Goal: Task Accomplishment & Management: Manage account settings

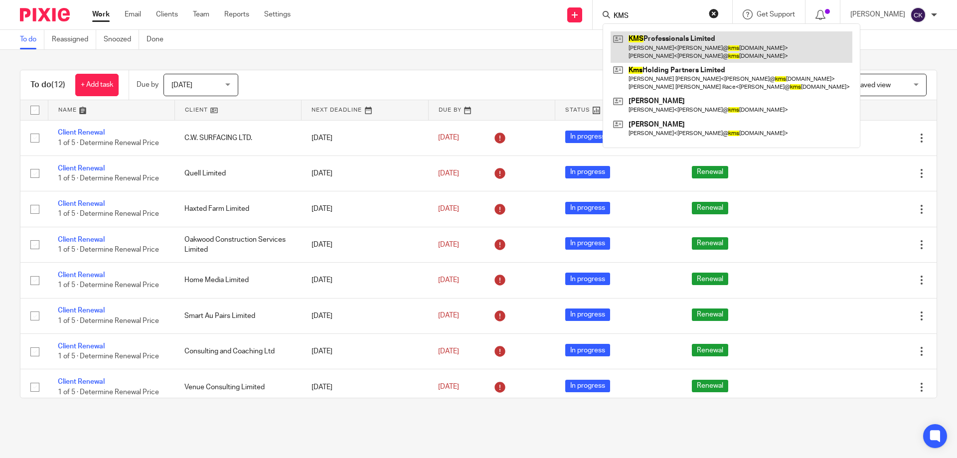
type input "KMS"
click at [649, 39] on link at bounding box center [731, 46] width 242 height 31
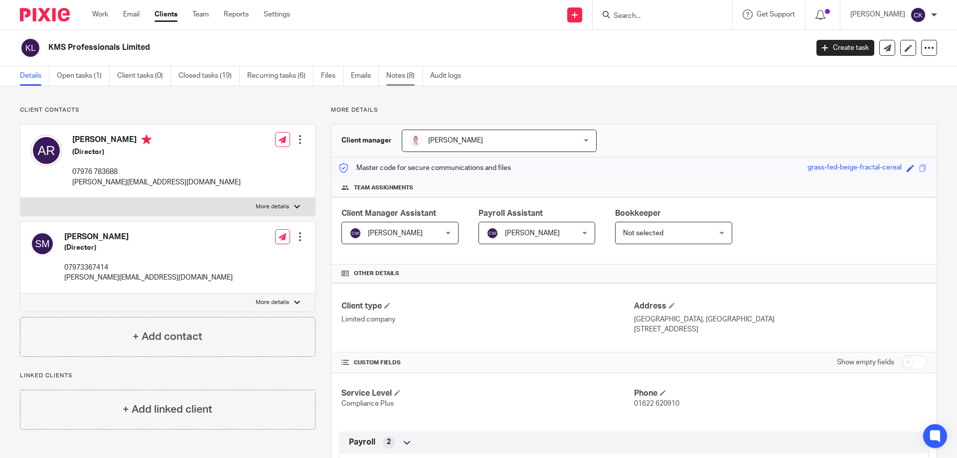
click at [399, 75] on link "Notes (8)" at bounding box center [404, 75] width 36 height 19
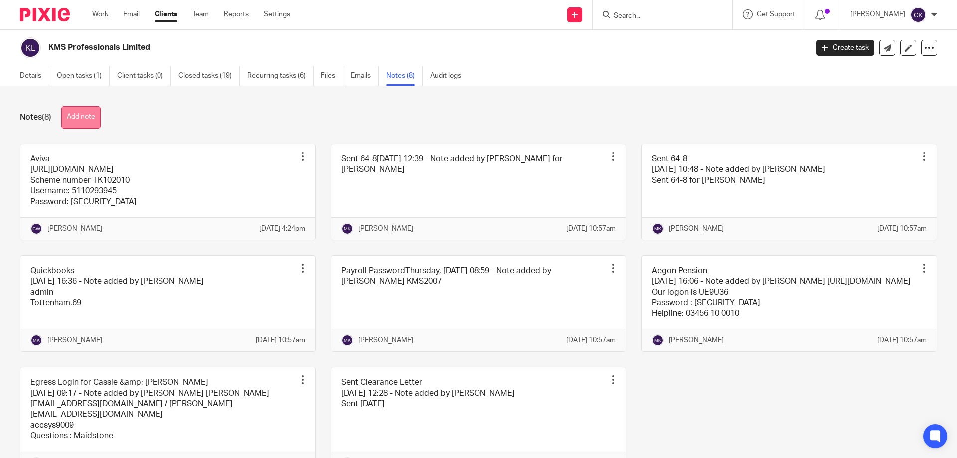
click at [86, 117] on button "Add note" at bounding box center [80, 117] width 39 height 22
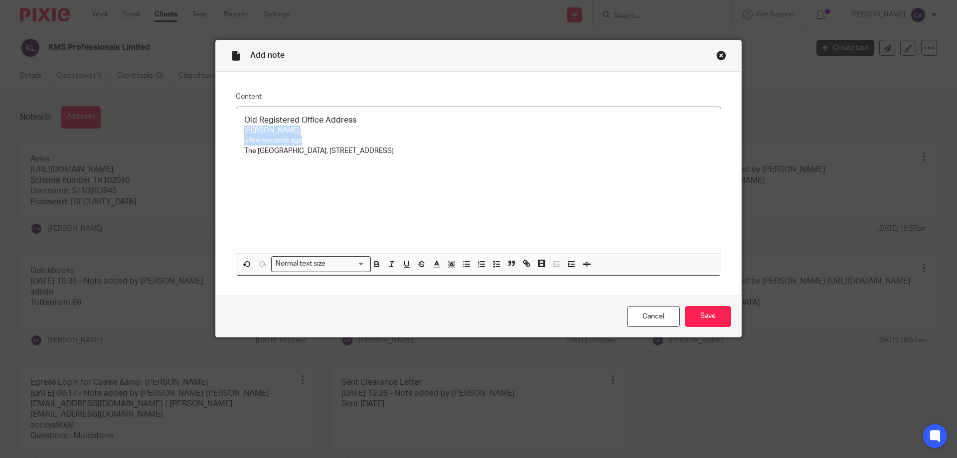
drag, startPoint x: 303, startPoint y: 139, endPoint x: 233, endPoint y: 130, distance: 71.3
click at [236, 130] on div "Old Registered Office Address Cassie Keatley a few seconds ago The Wagon Lodge,…" at bounding box center [478, 180] width 484 height 146
click at [715, 321] on input "Save" at bounding box center [708, 316] width 46 height 21
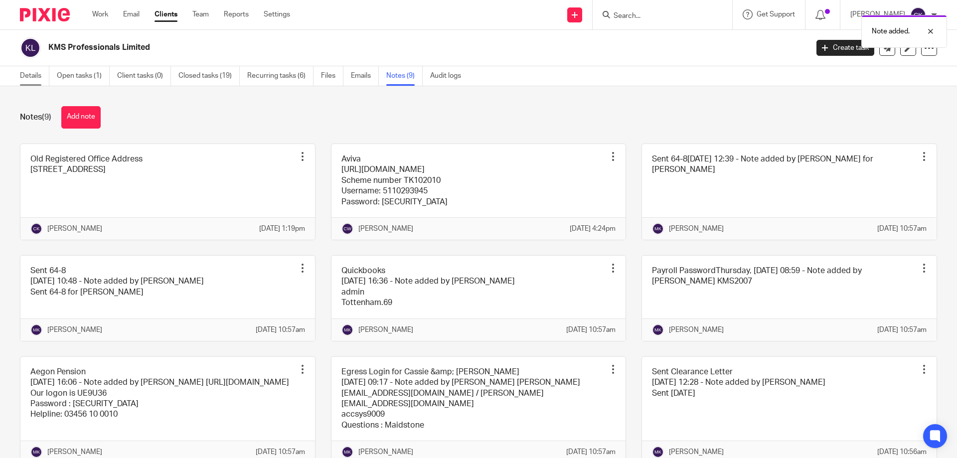
click at [28, 72] on link "Details" at bounding box center [34, 75] width 29 height 19
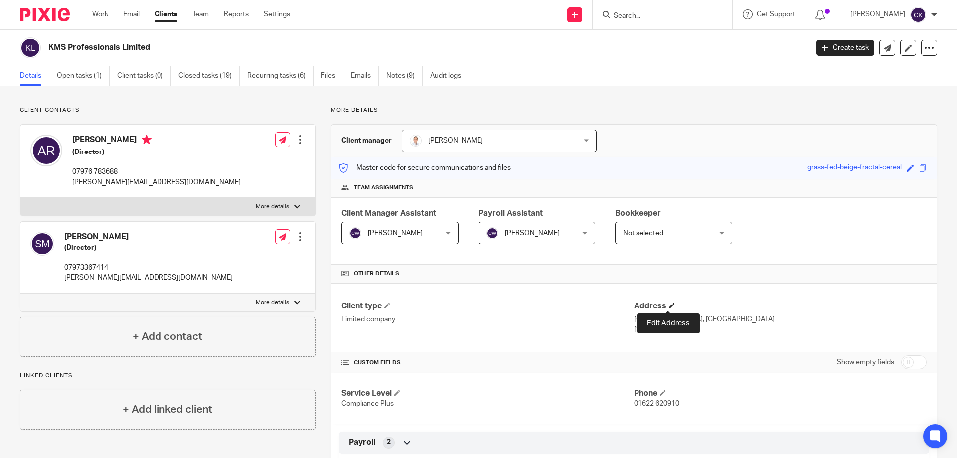
click at [669, 302] on span at bounding box center [672, 305] width 6 height 6
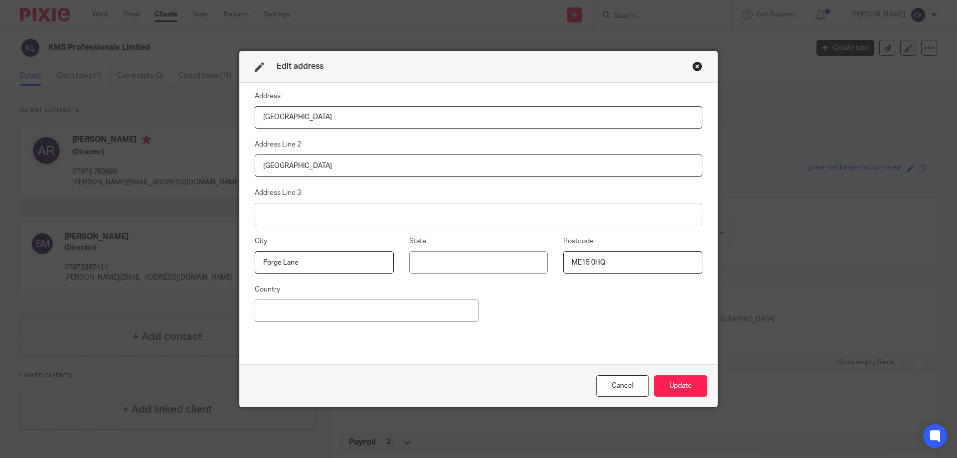
drag, startPoint x: 307, startPoint y: 114, endPoint x: 167, endPoint y: 114, distance: 139.5
click at [167, 114] on div "Edit address Address [GEOGRAPHIC_DATA] Address Line 2 Court Lodge Farm Address …" at bounding box center [478, 229] width 957 height 458
type input "[STREET_ADDRESS]"
drag, startPoint x: 327, startPoint y: 167, endPoint x: 323, endPoint y: 170, distance: 5.1
click at [249, 166] on div "Address 3-4 North Court Address Line 2 Court Lodge Farm Address Line 3 City [GE…" at bounding box center [478, 224] width 477 height 283
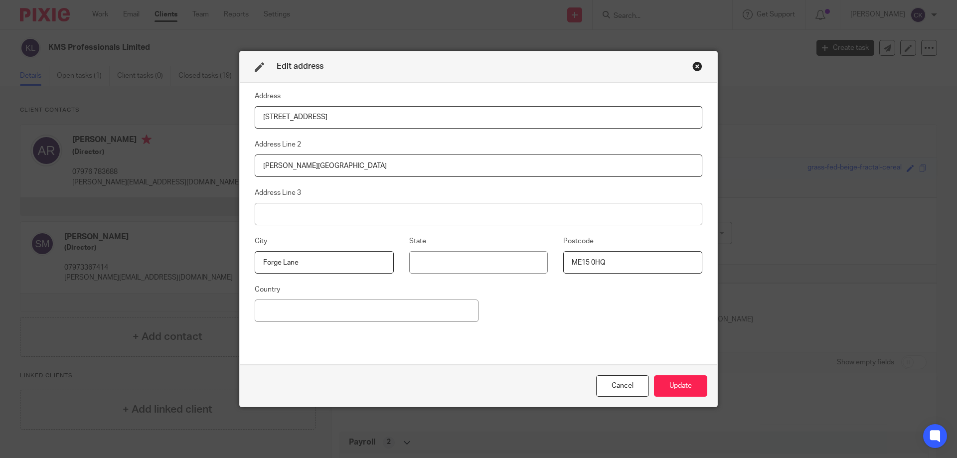
type input "Armstrong Road"
drag, startPoint x: 315, startPoint y: 263, endPoint x: 111, endPoint y: 270, distance: 204.9
click at [111, 280] on div "Edit address Address 3-4 North Court Address Line 2 Armstrong Road Address Line…" at bounding box center [478, 229] width 957 height 458
type input "Maidstone"
type input "Kent"
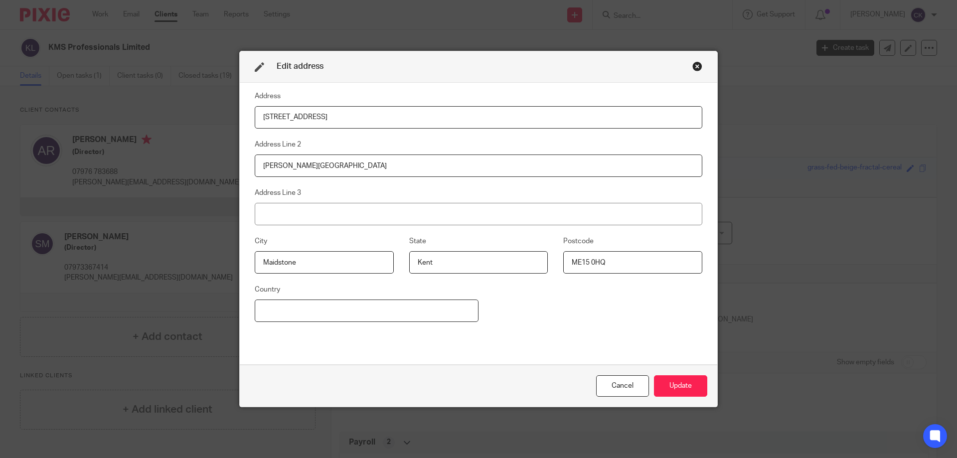
type input "[GEOGRAPHIC_DATA]"
click at [617, 259] on input "ME15 0HQ" at bounding box center [632, 262] width 139 height 22
type input "ME15"
type input "6"
click at [634, 260] on input "ME15" at bounding box center [632, 262] width 139 height 22
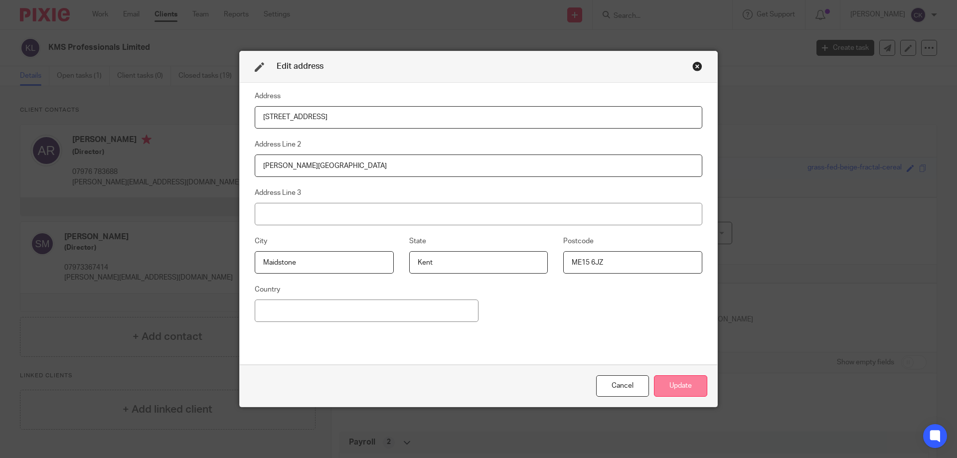
type input "ME15 6JZ"
click at [671, 383] on button "Update" at bounding box center [680, 385] width 53 height 21
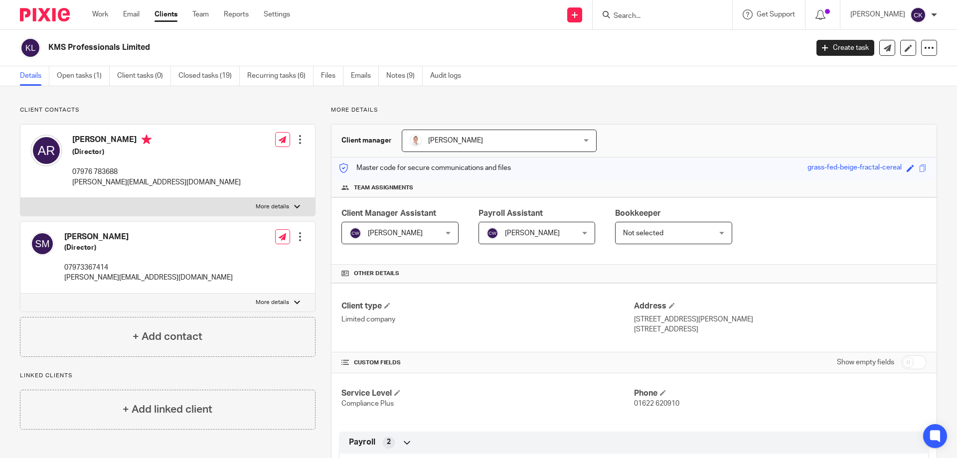
drag, startPoint x: 626, startPoint y: 319, endPoint x: 717, endPoint y: 332, distance: 92.0
click at [717, 332] on div "Client type Limited company Address 3-4 North Court, Armstrong Road Maidstone, …" at bounding box center [633, 317] width 605 height 69
click at [718, 331] on p "Maidstone, Kent, ME15 6JZ" at bounding box center [780, 329] width 293 height 10
drag, startPoint x: 718, startPoint y: 331, endPoint x: 628, endPoint y: 320, distance: 89.9
click at [634, 320] on div "Address 3-4 North Court, Armstrong Road Maidstone, Kent, ME15 6JZ" at bounding box center [780, 317] width 293 height 33
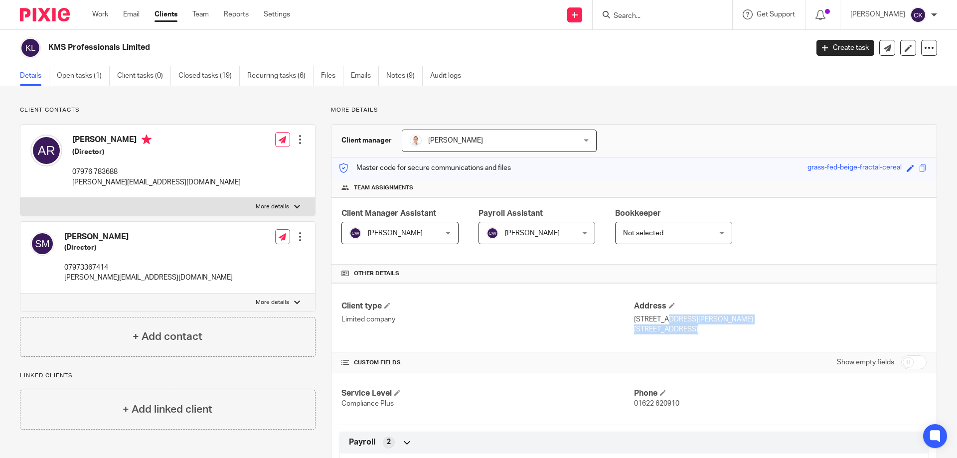
click at [681, 11] on form at bounding box center [665, 14] width 106 height 12
click at [666, 20] on input "Search" at bounding box center [657, 16] width 90 height 9
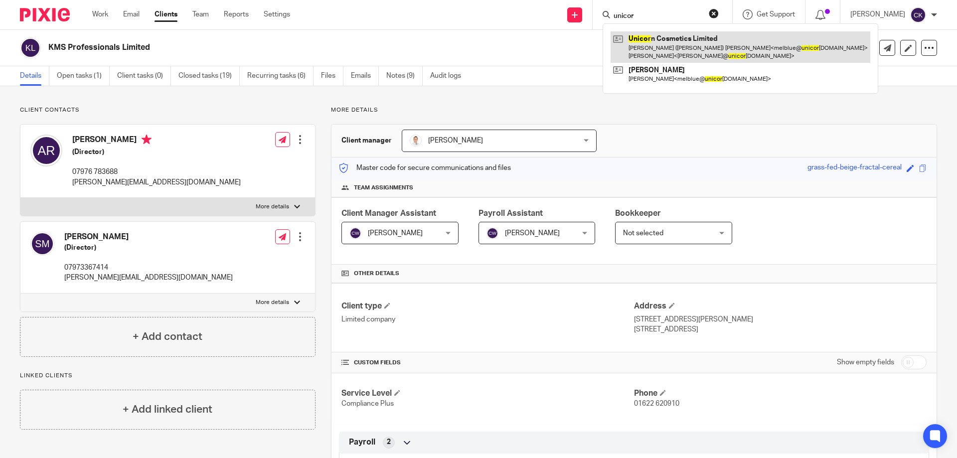
type input "unicor"
click at [645, 40] on link at bounding box center [740, 46] width 260 height 31
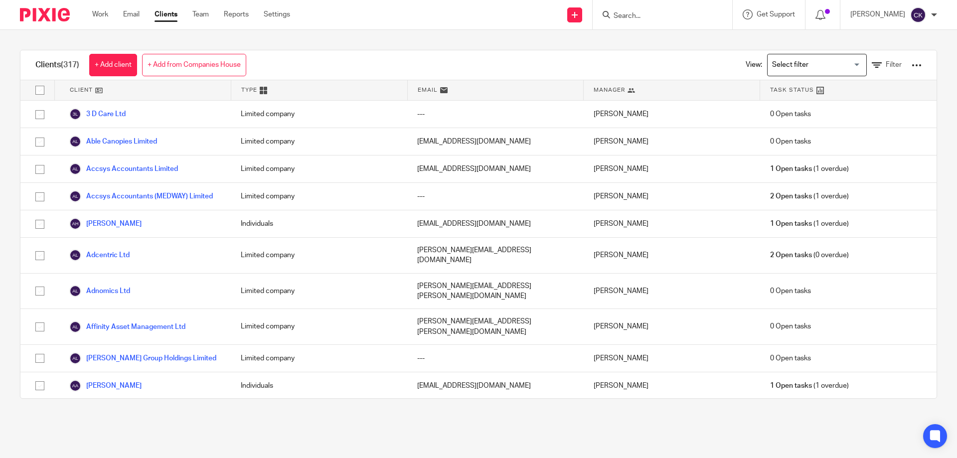
click at [627, 10] on form at bounding box center [665, 14] width 106 height 12
click at [627, 20] on input "Search" at bounding box center [657, 16] width 90 height 9
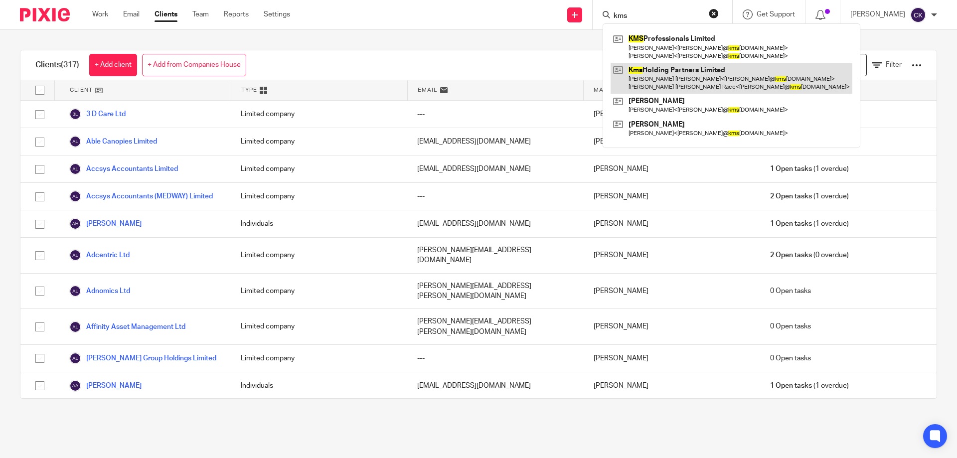
type input "kms"
click at [671, 77] on link at bounding box center [731, 78] width 242 height 31
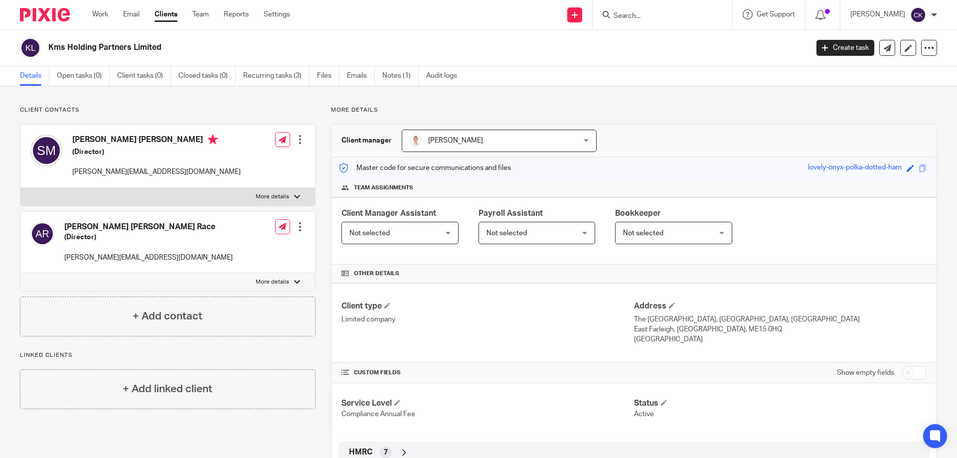
drag, startPoint x: 629, startPoint y: 318, endPoint x: 678, endPoint y: 345, distance: 55.8
click at [678, 345] on div "Client type Limited company Address The [GEOGRAPHIC_DATA], [GEOGRAPHIC_DATA], […" at bounding box center [633, 323] width 605 height 80
copy div "[STREET_ADDRESS]"
click at [386, 74] on link "Notes (1)" at bounding box center [400, 75] width 36 height 19
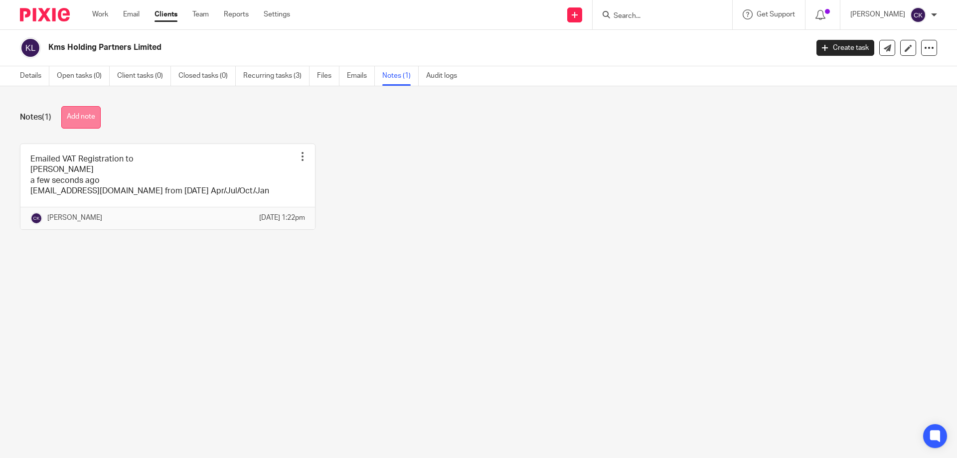
click at [98, 124] on button "Add note" at bounding box center [80, 117] width 39 height 22
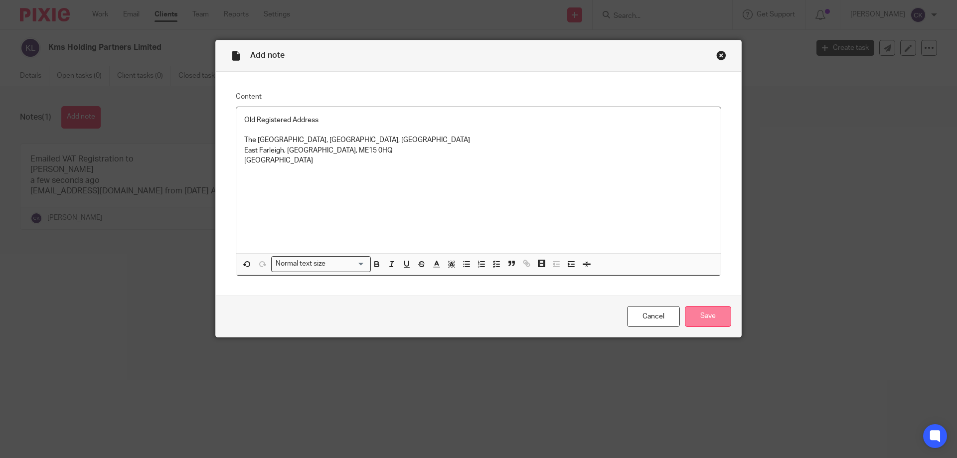
click at [688, 314] on input "Save" at bounding box center [708, 316] width 46 height 21
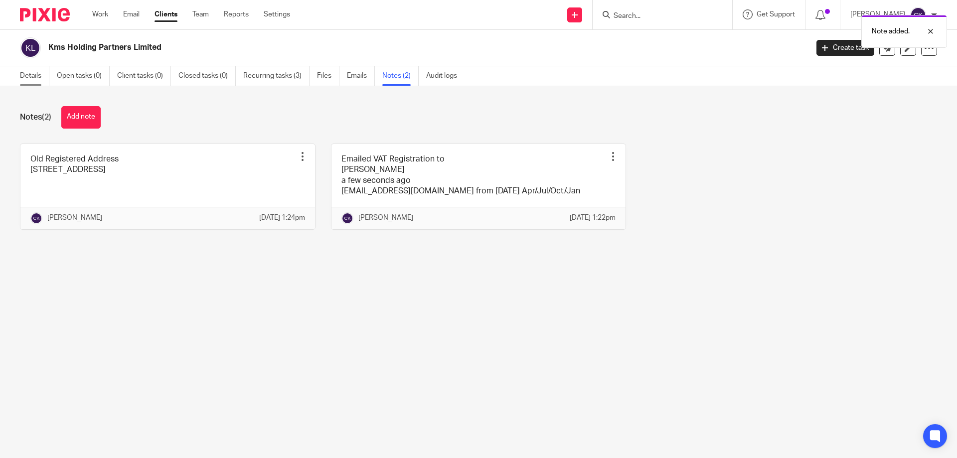
click at [21, 80] on link "Details" at bounding box center [34, 75] width 29 height 19
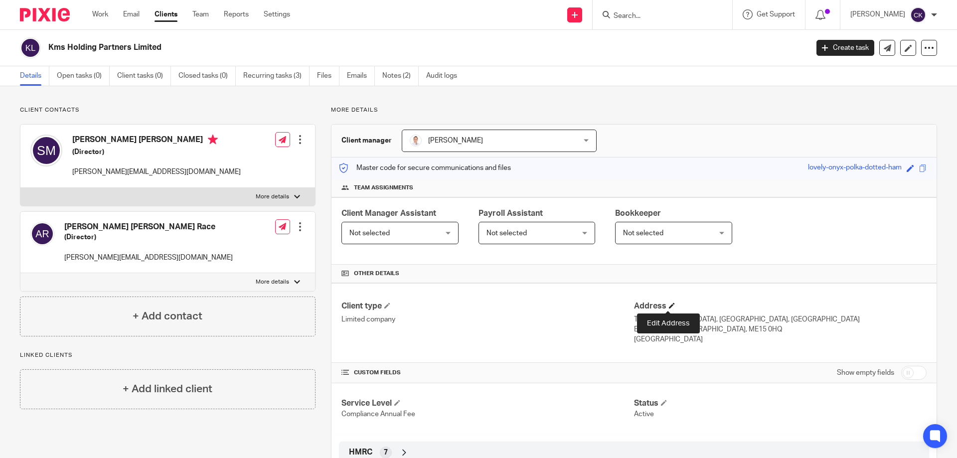
click at [669, 305] on span at bounding box center [672, 305] width 6 height 6
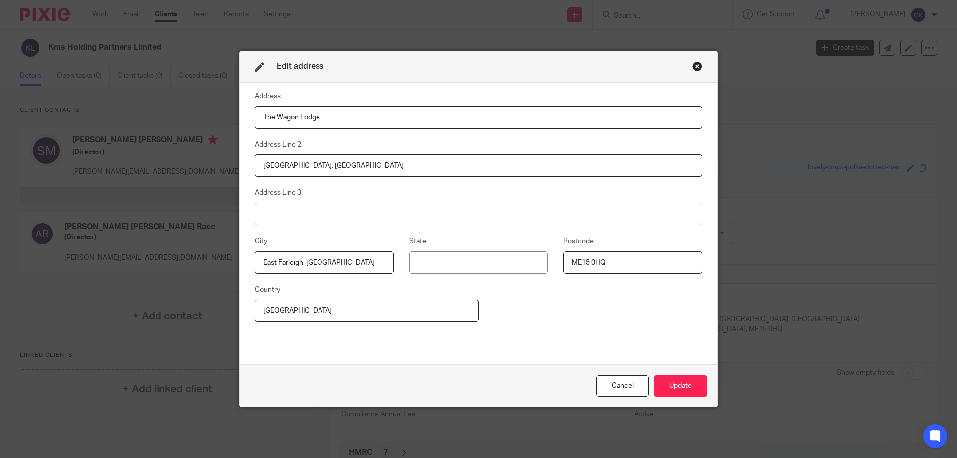
drag, startPoint x: 327, startPoint y: 119, endPoint x: 232, endPoint y: 113, distance: 94.9
click at [232, 113] on div "Edit address Address The Wagon Lodge Address Line 2 Court Lodge Farm, Forge Lan…" at bounding box center [478, 229] width 957 height 458
drag, startPoint x: 350, startPoint y: 166, endPoint x: 14, endPoint y: 168, distance: 335.4
click at [14, 168] on div "Edit address Address Address Line 2 Court Lodge Farm, Forge Lane Address Line 3…" at bounding box center [478, 229] width 957 height 458
drag, startPoint x: 301, startPoint y: 263, endPoint x: 198, endPoint y: 267, distance: 103.7
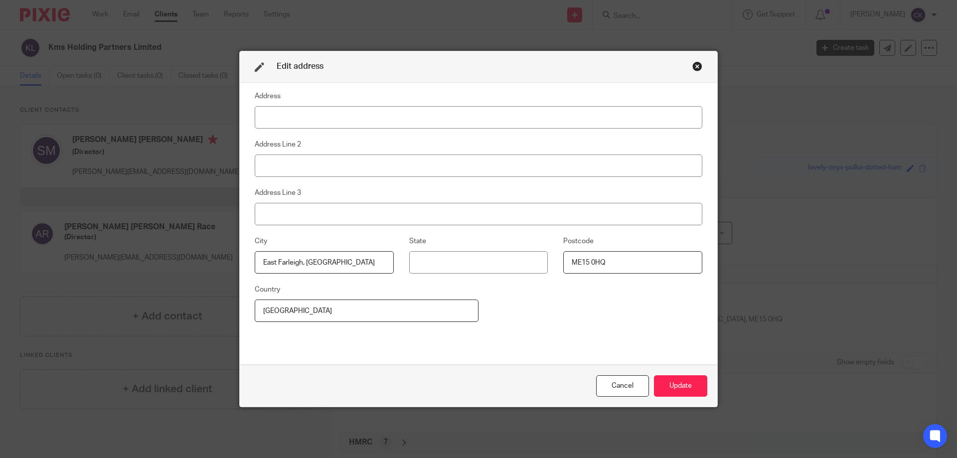
click at [198, 267] on div "Edit address Address Address Line 2 Address Line 3 City East Farleigh, Maidston…" at bounding box center [478, 229] width 957 height 458
type input "Maidstone"
click at [616, 261] on input "ME15 0HQ" at bounding box center [632, 262] width 139 height 22
type input "ME15"
click at [300, 123] on input at bounding box center [478, 117] width 447 height 22
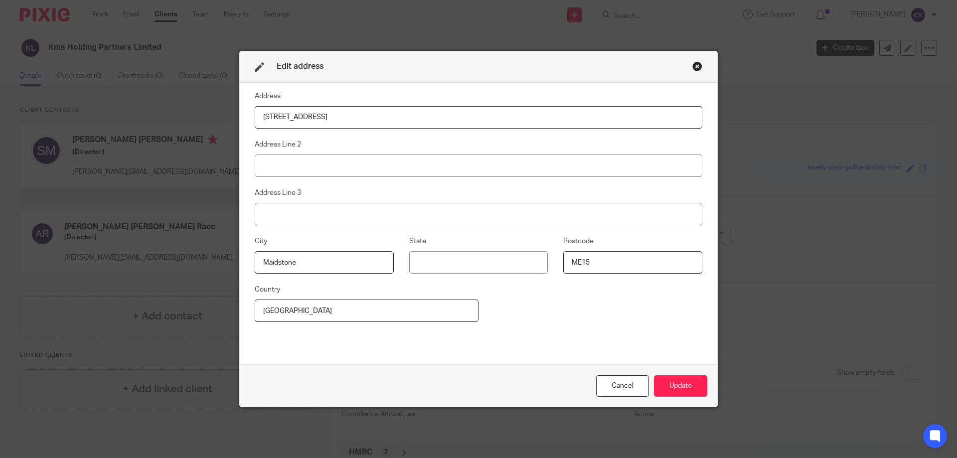
type input "3-4 North Court"
type input "Armstrong Road"
type input "Kent"
type input "ME15 6JZ"
click at [691, 390] on button "Update" at bounding box center [680, 385] width 53 height 21
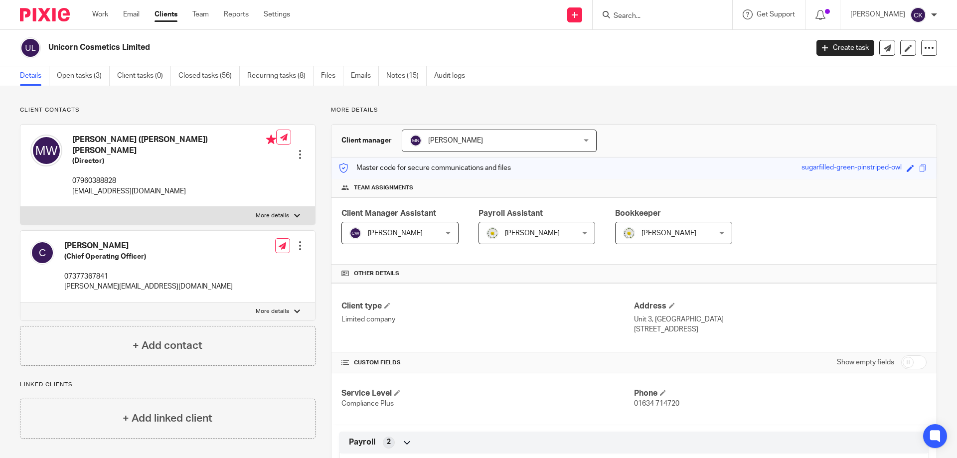
click at [901, 361] on input "checkbox" at bounding box center [913, 362] width 25 height 14
checkbox input "true"
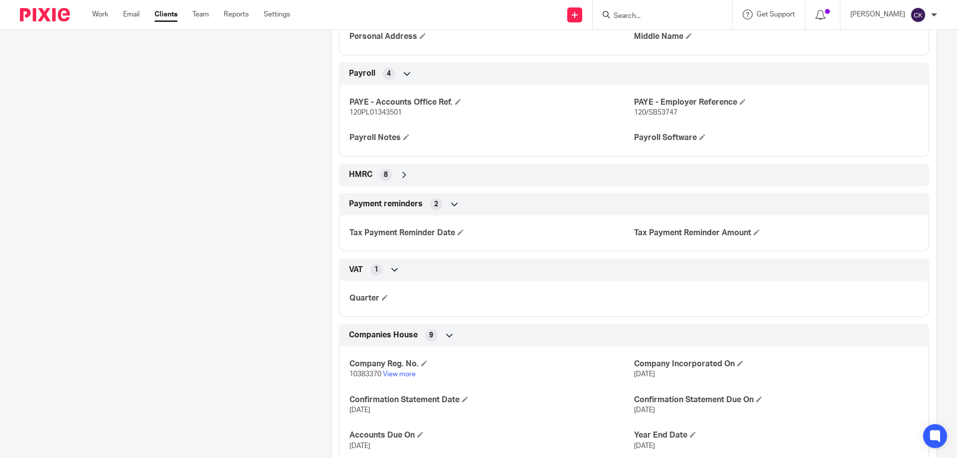
scroll to position [548, 0]
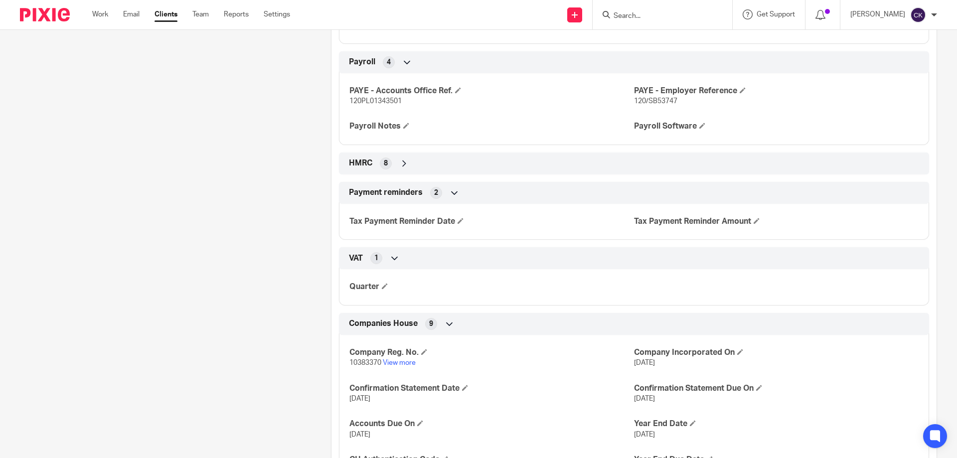
click at [399, 163] on icon at bounding box center [404, 163] width 10 height 10
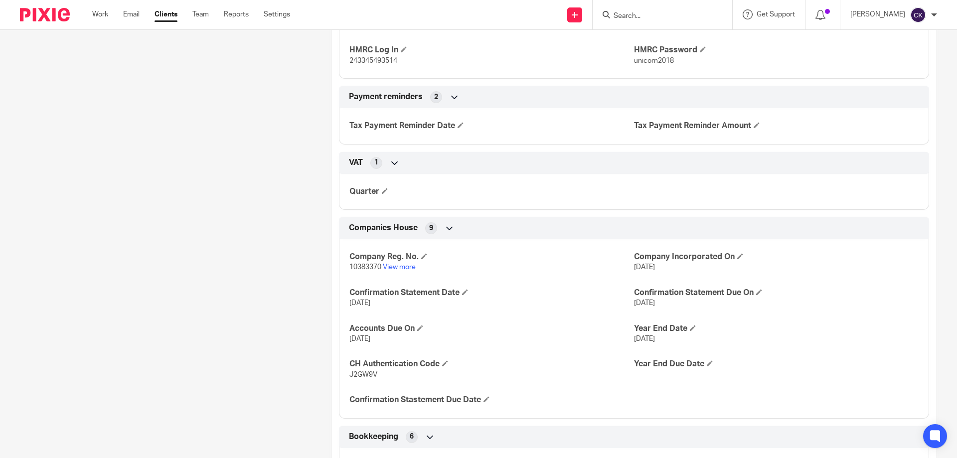
scroll to position [847, 0]
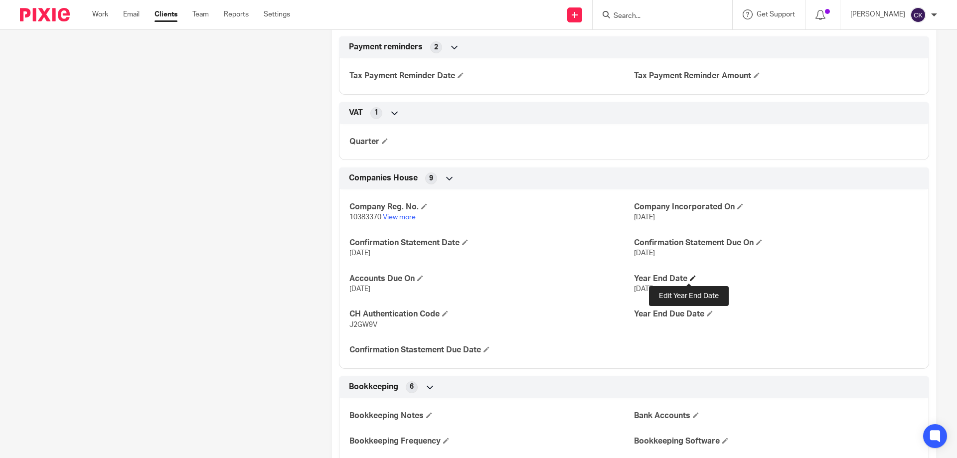
click at [690, 279] on span at bounding box center [693, 278] width 6 height 6
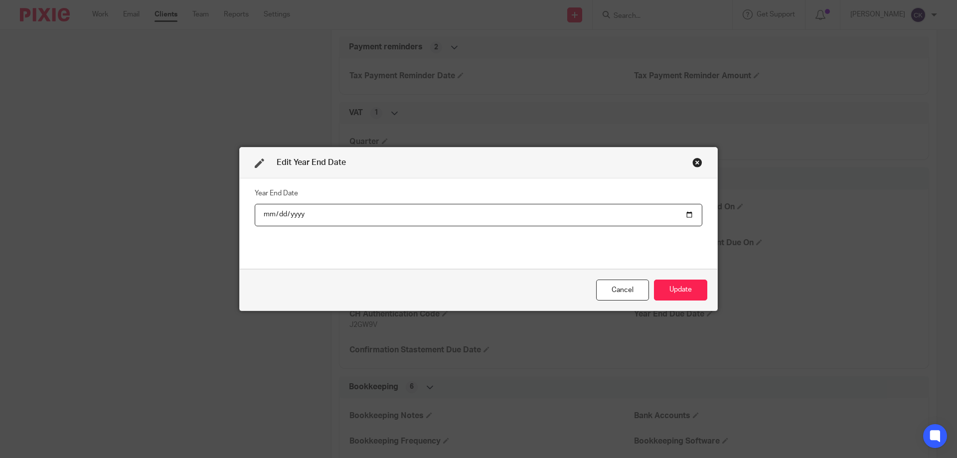
type input "[DATE]"
type input "2025-12-31"
click at [654, 291] on button "Update" at bounding box center [680, 290] width 53 height 21
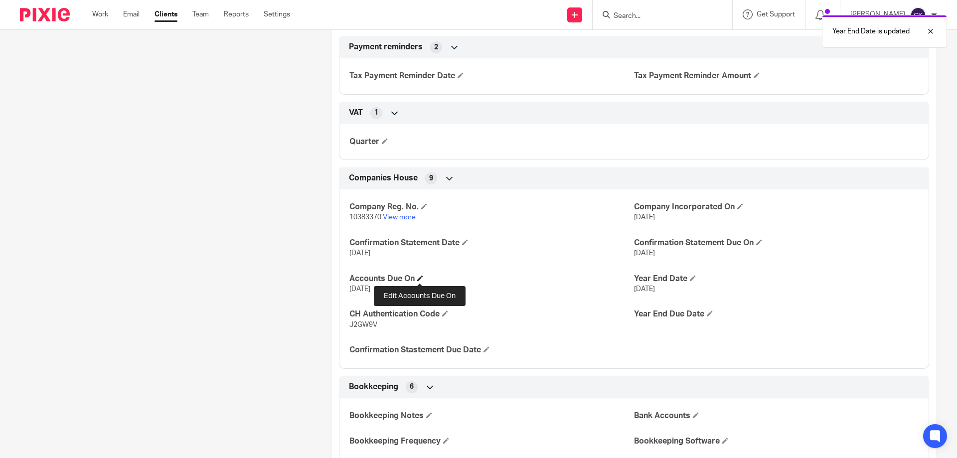
click at [418, 278] on span at bounding box center [420, 278] width 6 height 6
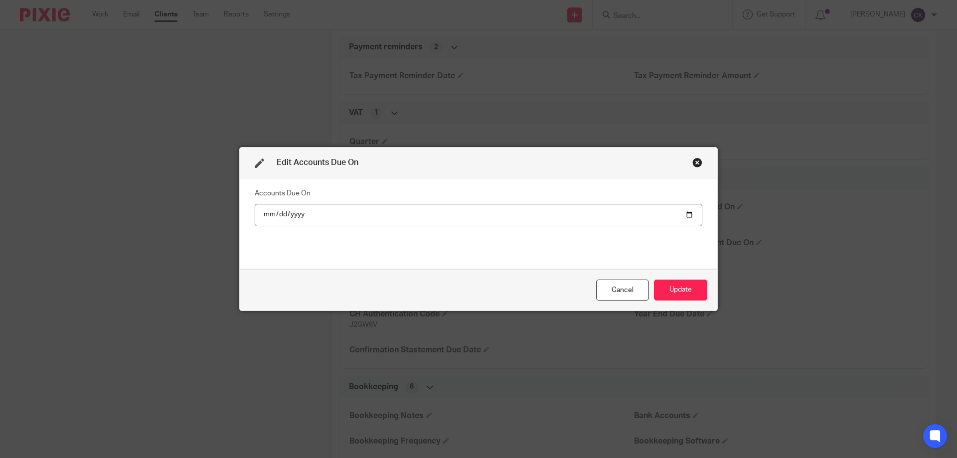
type input "2023-06-30"
type input "2026-09-30"
click at [692, 284] on button "Update" at bounding box center [680, 290] width 53 height 21
